Goal: Information Seeking & Learning: Find specific fact

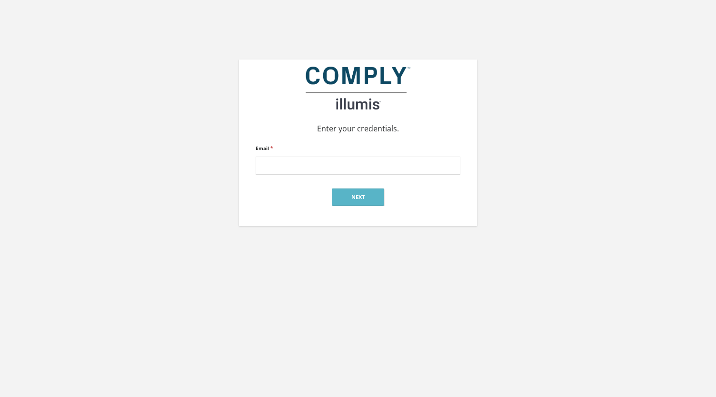
type input "alan@reger-research.com"
click at [350, 193] on button "Next" at bounding box center [358, 196] width 52 height 17
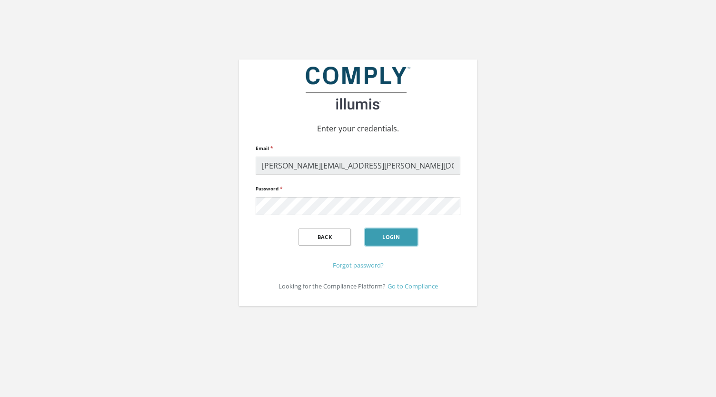
click at [398, 235] on button "Login" at bounding box center [391, 236] width 52 height 17
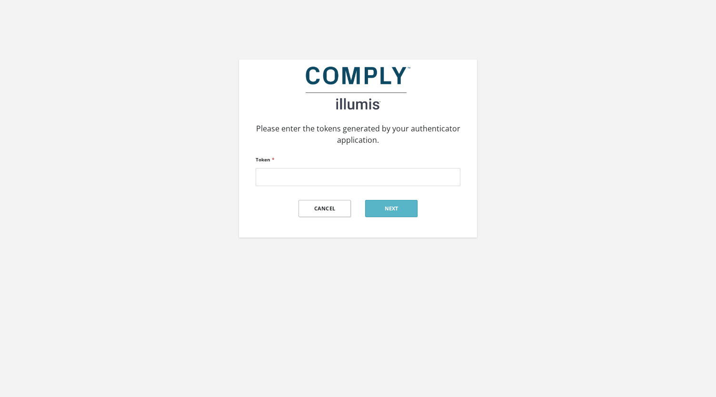
click at [615, 288] on div "Please enter the tokens generated by your authenticator application. Token * Ca…" at bounding box center [358, 189] width 716 height 378
paste input "539719"
type input "539719"
click at [396, 210] on button "Next" at bounding box center [391, 208] width 52 height 17
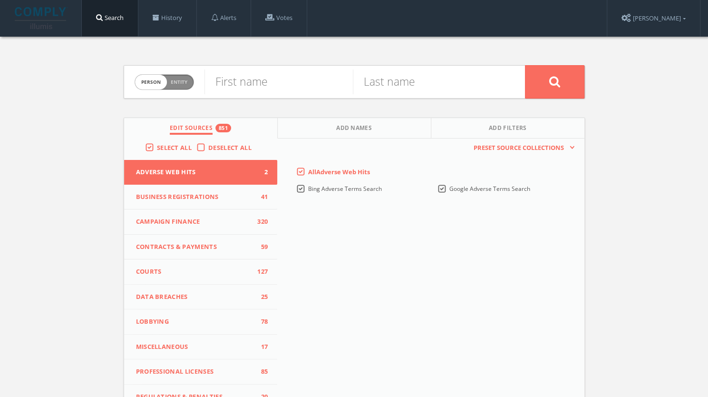
click at [663, 229] on div "Person Entity person First name Last name Edit Sources 851 Add Names Add Filter…" at bounding box center [354, 280] width 708 height 487
click at [176, 77] on span "Person Entity" at bounding box center [164, 82] width 59 height 15
checkbox input "true"
paste input "[US_STATE] Living [GEOGRAPHIC_DATA]"
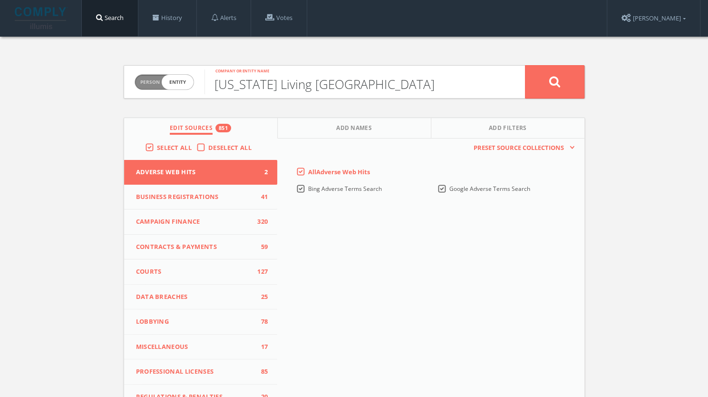
type input "[US_STATE] Living [GEOGRAPHIC_DATA]"
click at [208, 146] on label "Deselect All" at bounding box center [232, 148] width 48 height 10
click at [0, 0] on input "Deselect All" at bounding box center [0, 0] width 0 height 0
click at [264, 171] on span "0" at bounding box center [261, 172] width 14 height 10
click at [308, 170] on label "All Adverse Web Hits" at bounding box center [339, 172] width 62 height 10
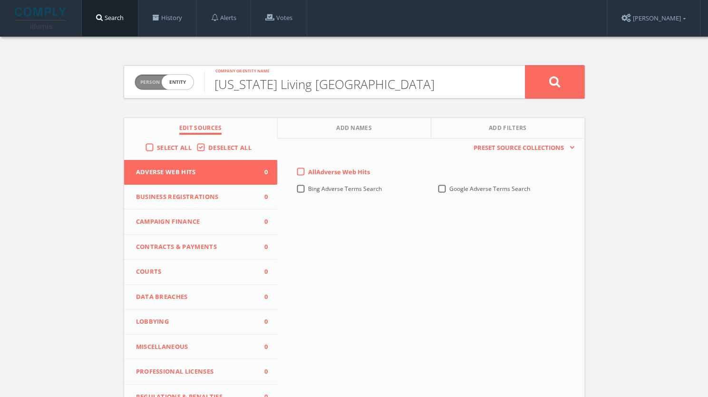
click at [0, 0] on Hits-all-0 "All Adverse Web Hits" at bounding box center [0, 0] width 0 height 0
click at [260, 267] on span "0" at bounding box center [261, 272] width 14 height 10
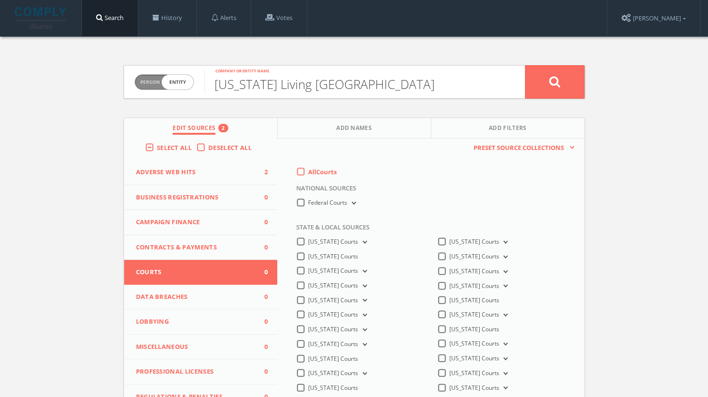
click at [308, 168] on label "All Courts" at bounding box center [322, 172] width 29 height 10
click at [0, 0] on input "All Courts" at bounding box center [0, 0] width 0 height 0
click at [254, 222] on span "0" at bounding box center [261, 222] width 14 height 10
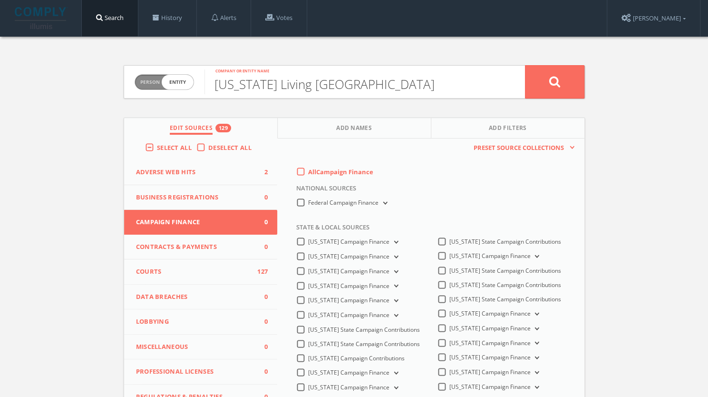
click at [308, 171] on label "All Campaign Finance" at bounding box center [340, 172] width 65 height 10
click at [0, 0] on Finance-all-0 "All Campaign Finance" at bounding box center [0, 0] width 0 height 0
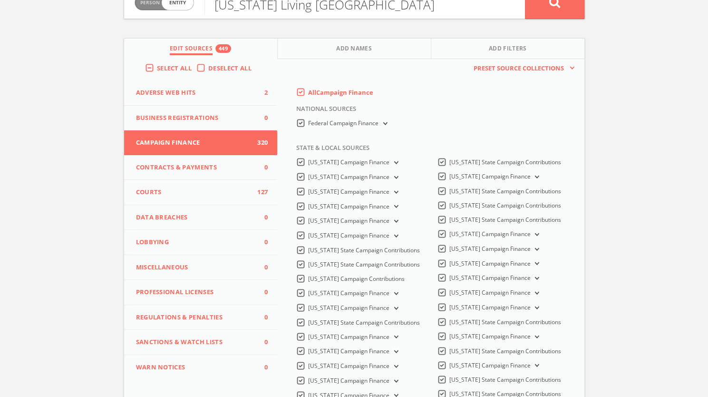
scroll to position [79, 0]
click at [186, 315] on span "Regulations & Penalties" at bounding box center [195, 319] width 118 height 10
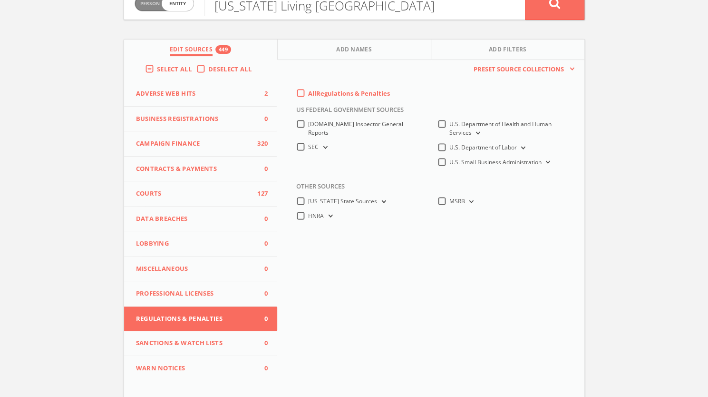
click at [308, 94] on label "All Regulations & Penalties" at bounding box center [349, 94] width 82 height 10
click at [0, 0] on Penalties-all-0 "All Regulations & Penalties" at bounding box center [0, 0] width 0 height 0
click at [218, 265] on span "Miscellaneous" at bounding box center [195, 269] width 118 height 10
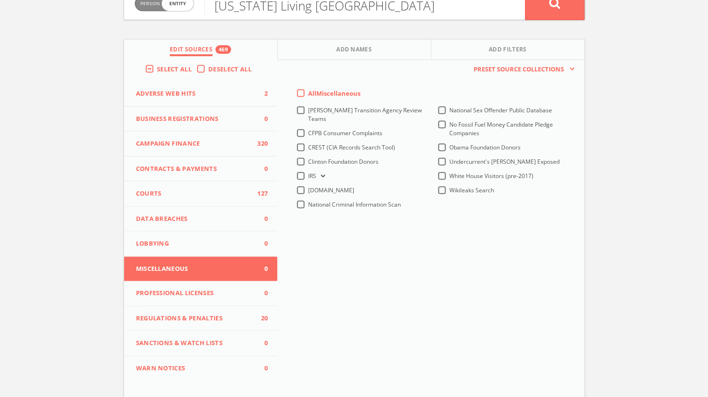
click at [308, 91] on label "All Miscellaneous" at bounding box center [334, 94] width 52 height 10
click at [0, 0] on input "All Miscellaneous" at bounding box center [0, 0] width 0 height 0
click at [554, 12] on button at bounding box center [554, 3] width 59 height 33
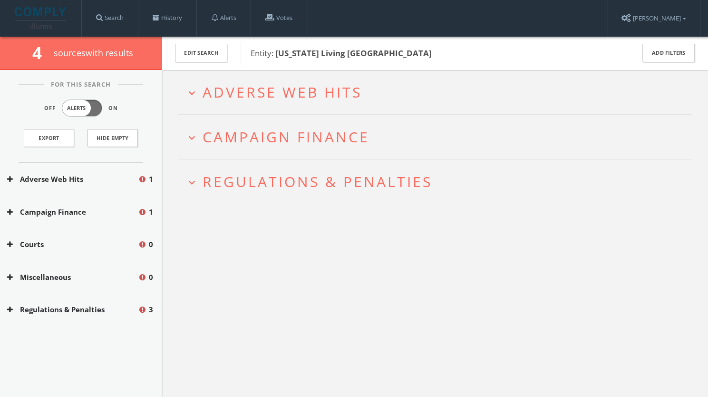
click at [287, 99] on span "Adverse Web Hits" at bounding box center [282, 92] width 159 height 20
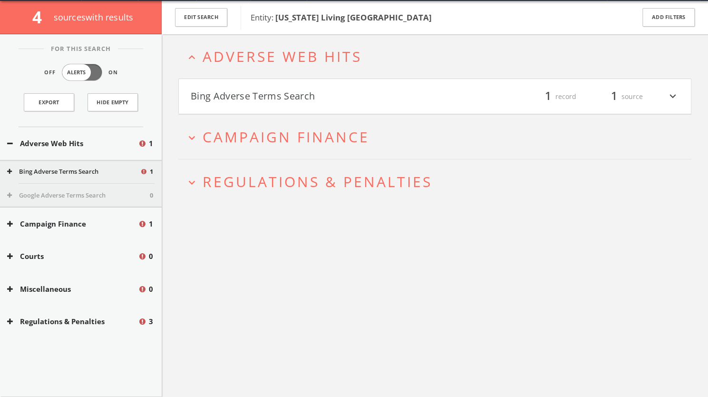
click at [283, 116] on h2 "expand_more Campaign Finance" at bounding box center [434, 137] width 513 height 44
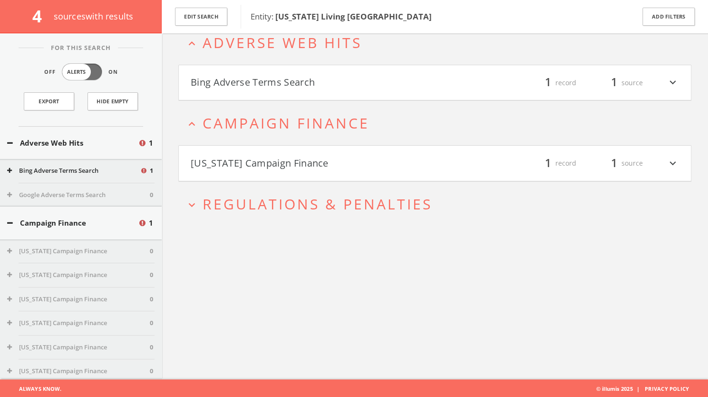
scroll to position [55, 0]
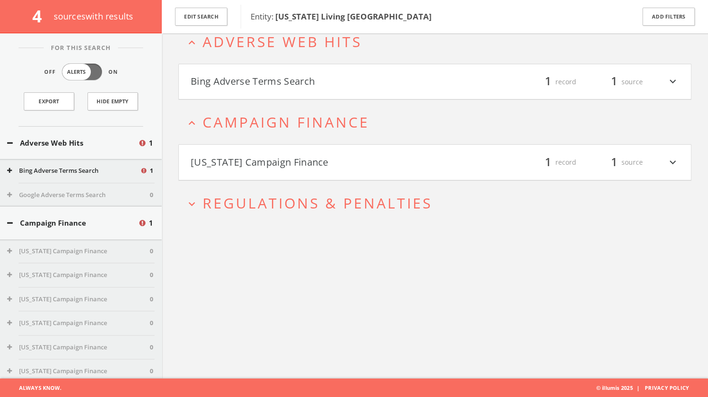
click at [282, 71] on h4 "Bing Adverse Terms Search filter_list 1 record 1 source expand_more" at bounding box center [435, 81] width 512 height 35
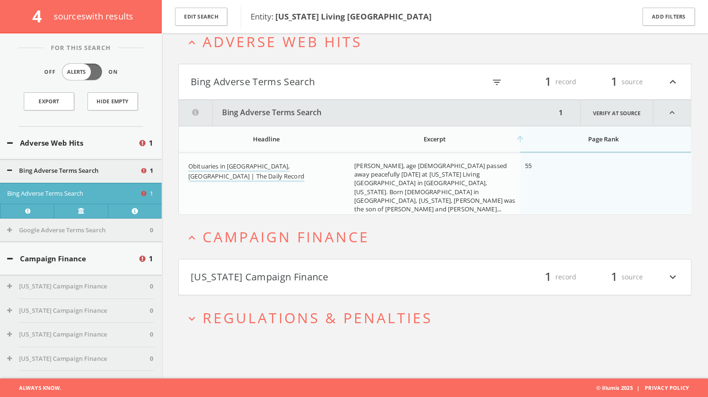
click at [433, 277] on button "[US_STATE] Campaign Finance" at bounding box center [313, 277] width 245 height 16
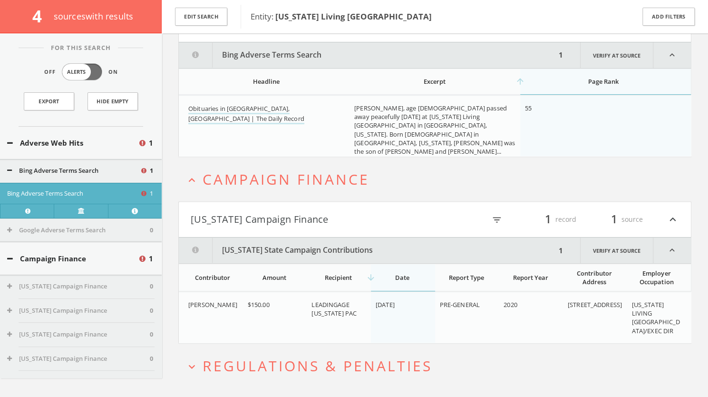
scroll to position [135, 0]
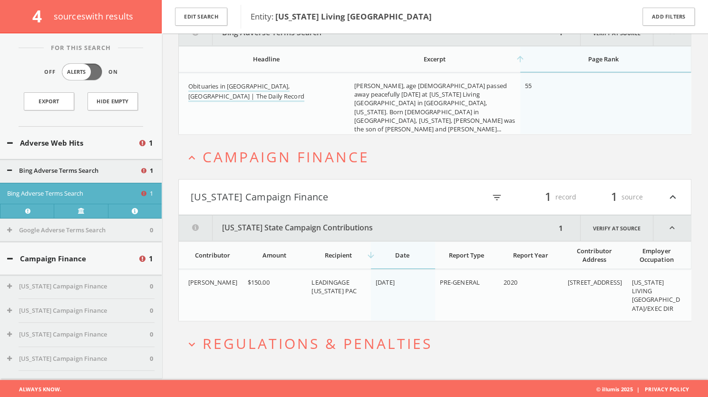
click at [432, 341] on button "expand_more Regulations & Penalties" at bounding box center [439, 343] width 506 height 16
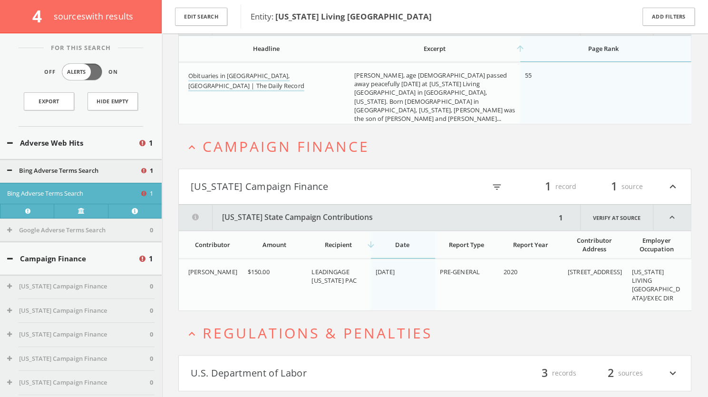
scroll to position [170, 0]
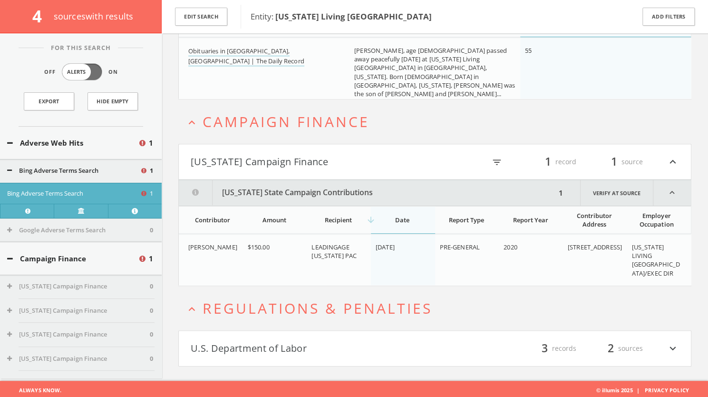
click at [432, 341] on button "U.S. Department of Labor" at bounding box center [313, 348] width 245 height 16
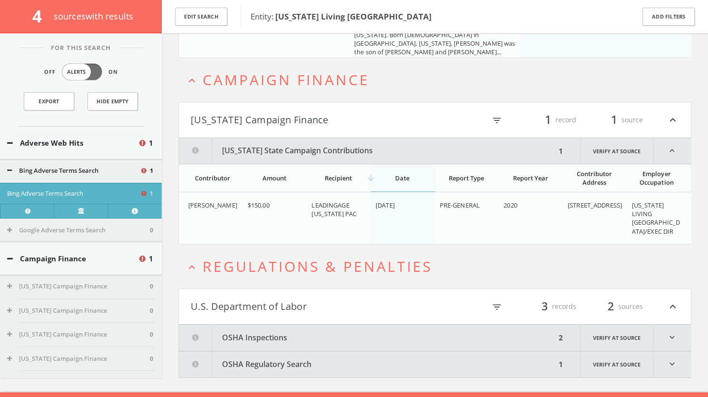
scroll to position [224, 0]
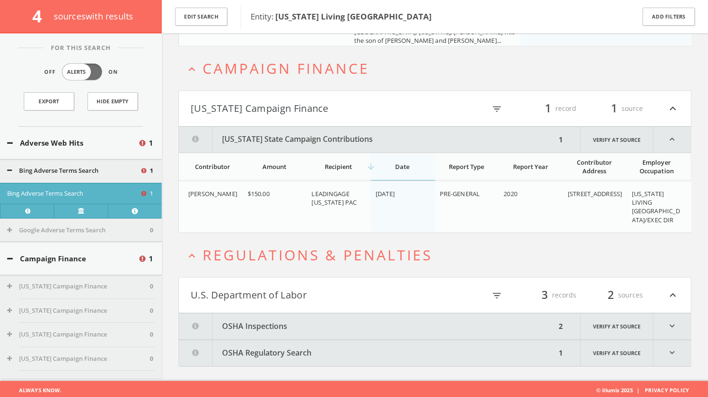
click at [429, 323] on button "OSHA Inspections" at bounding box center [367, 326] width 377 height 26
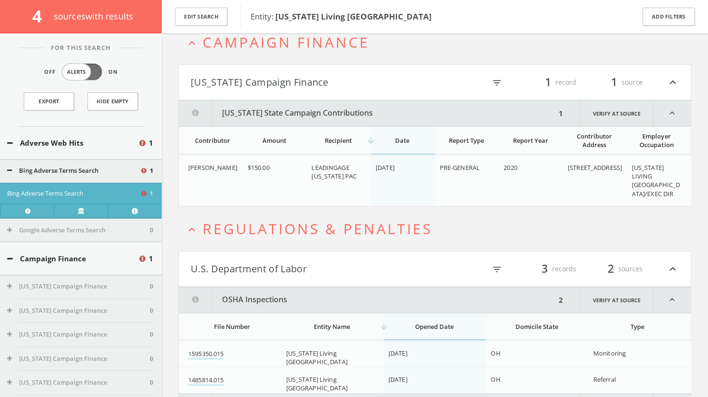
scroll to position [303, 0]
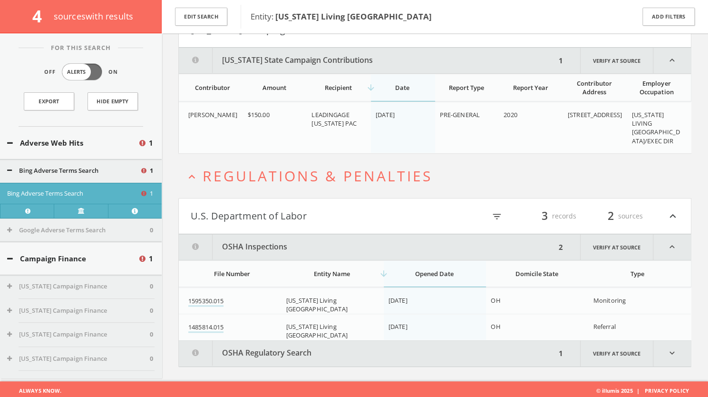
click at [431, 348] on button "OSHA Regulatory Search" at bounding box center [367, 353] width 377 height 26
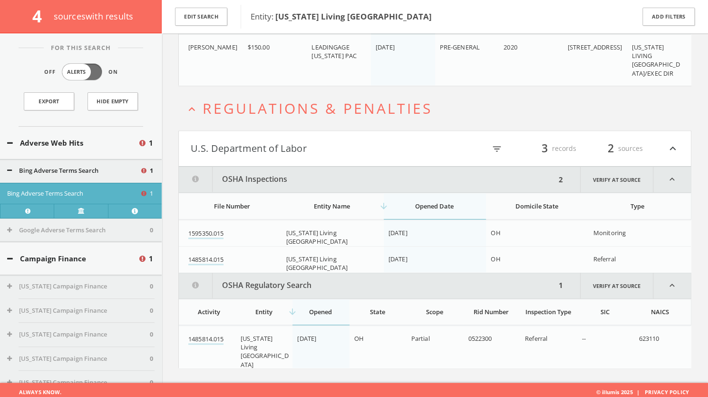
scroll to position [373, 0]
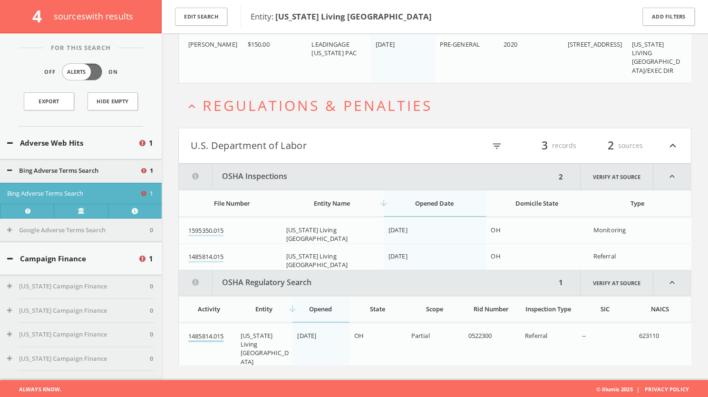
click at [215, 335] on link "1485814.015" at bounding box center [205, 337] width 35 height 10
click at [216, 226] on link "1595350.015" at bounding box center [205, 231] width 35 height 10
click at [206, 253] on link "1485814.015" at bounding box center [205, 257] width 35 height 10
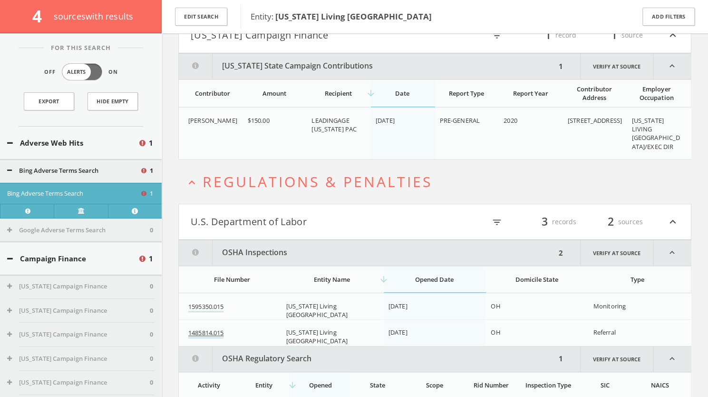
scroll to position [291, 0]
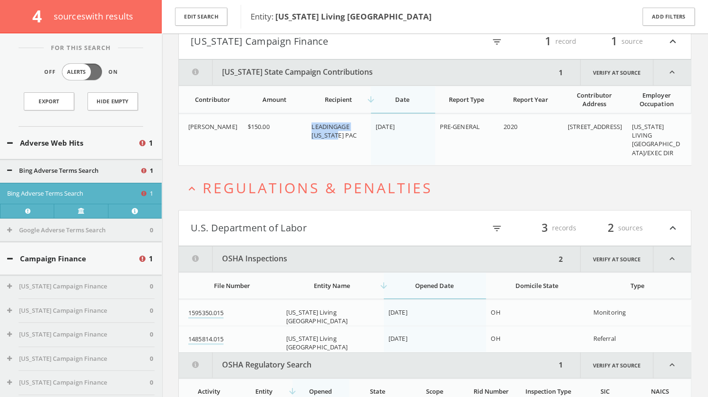
drag, startPoint x: 313, startPoint y: 125, endPoint x: 327, endPoint y: 134, distance: 16.9
click at [327, 134] on div "LEADINGAGE [US_STATE] PAC" at bounding box center [340, 130] width 57 height 17
drag, startPoint x: 188, startPoint y: 123, endPoint x: 226, endPoint y: 136, distance: 40.2
click at [226, 136] on td "[PERSON_NAME]" at bounding box center [211, 139] width 64 height 51
